Goal: Transaction & Acquisition: Purchase product/service

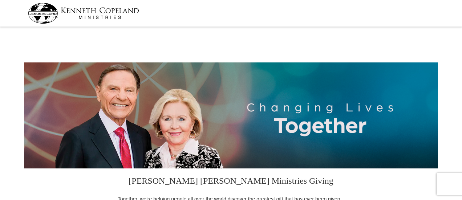
select select "NY"
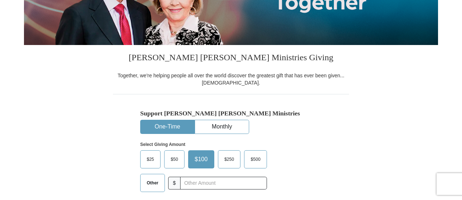
scroll to position [125, 0]
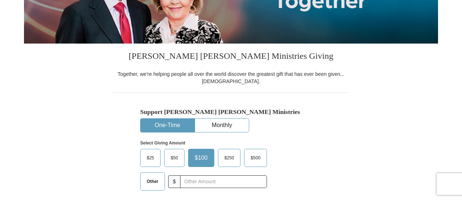
click at [153, 158] on span "$25" at bounding box center [150, 158] width 15 height 11
click at [0, 0] on input "$25" at bounding box center [0, 0] width 0 height 0
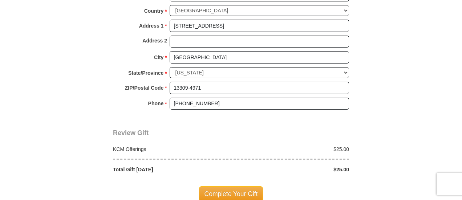
scroll to position [570, 0]
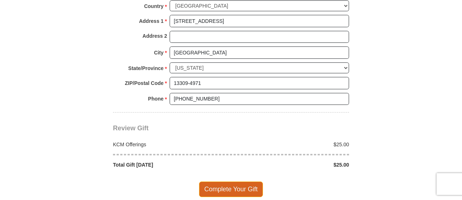
click at [248, 185] on span "Complete Your Gift" at bounding box center [231, 189] width 64 height 15
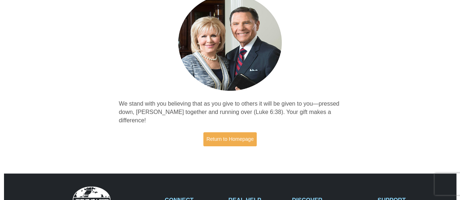
scroll to position [70, 0]
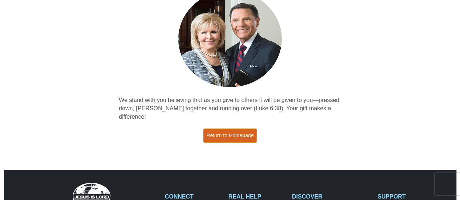
click at [233, 129] on link "Return to Homepage" at bounding box center [230, 136] width 54 height 14
